Goal: Task Accomplishment & Management: Manage account settings

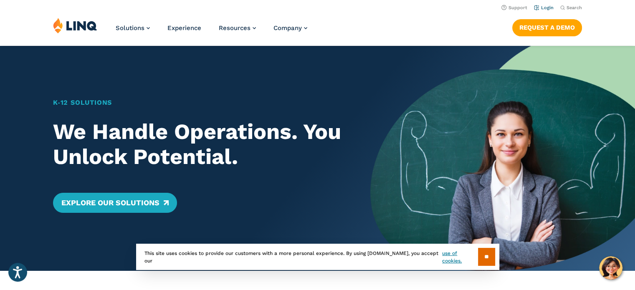
click at [550, 7] on link "Login" at bounding box center [544, 7] width 20 height 5
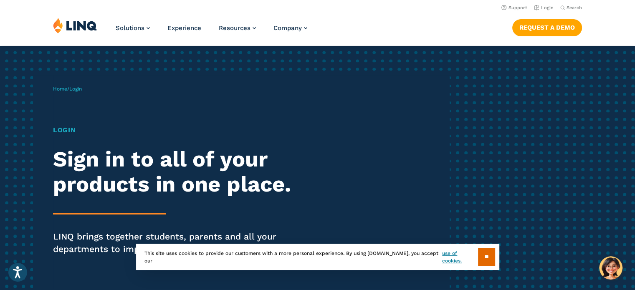
click at [71, 128] on h1 "Login" at bounding box center [175, 130] width 245 height 10
